Goal: Task Accomplishment & Management: Manage account settings

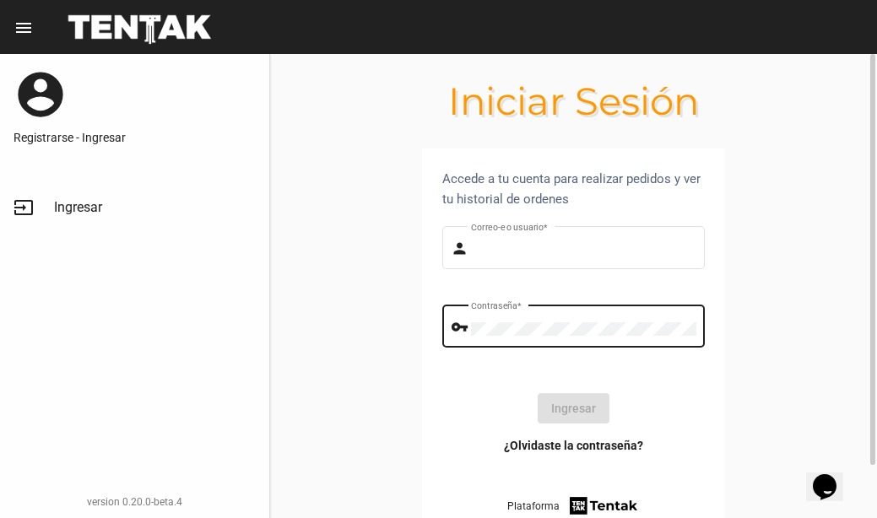
type input "milagrospintos"
click at [540, 412] on button "Ingresar" at bounding box center [574, 408] width 72 height 30
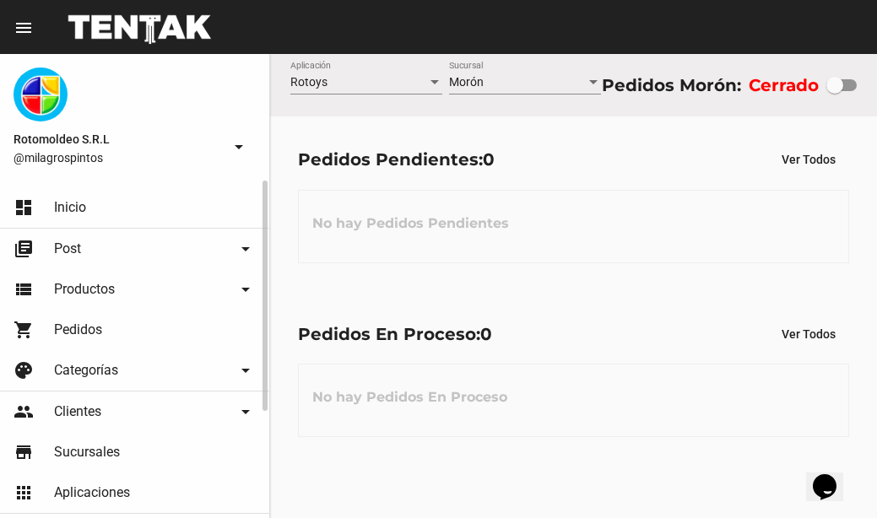
click at [165, 288] on link "view_list Productos arrow_drop_down" at bounding box center [134, 289] width 269 height 41
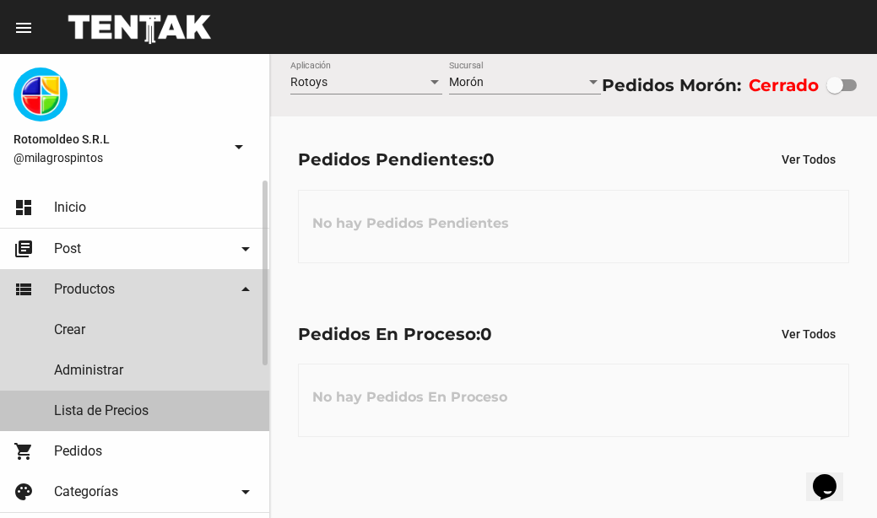
click at [139, 410] on link "Lista de Precios" at bounding box center [134, 411] width 269 height 41
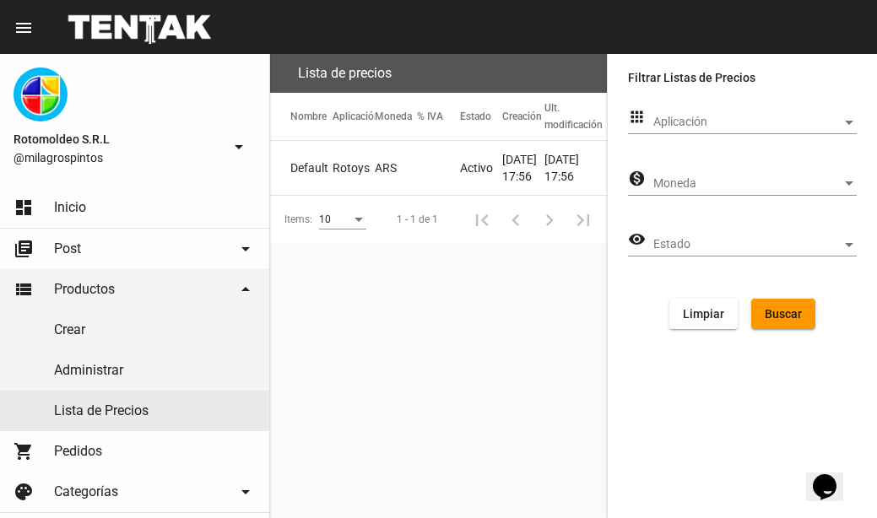
click at [515, 172] on mat-cell "[DATE] 17:56" at bounding box center [523, 168] width 42 height 54
